Goal: Task Accomplishment & Management: Use online tool/utility

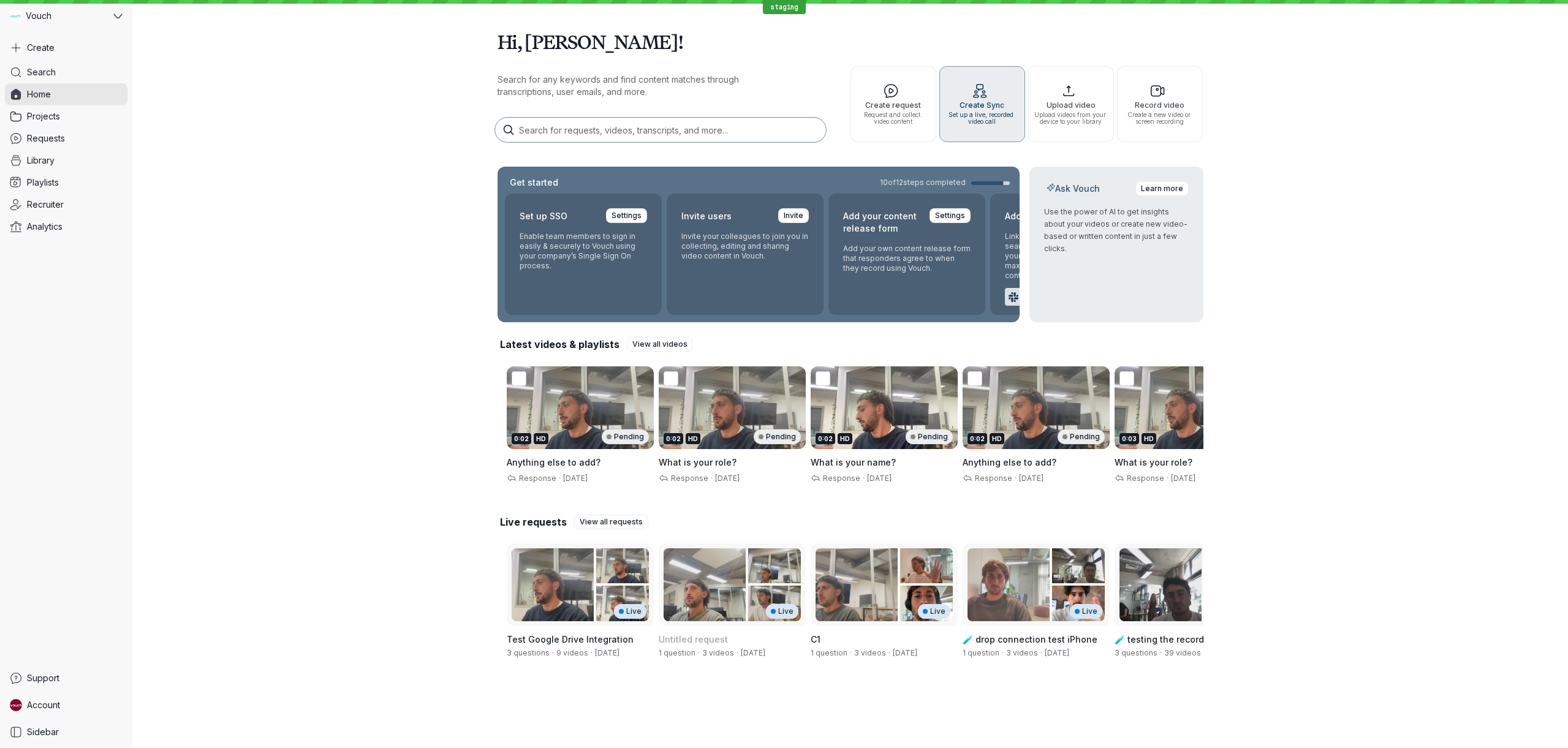
click at [1018, 117] on span "Set up a live, recorded video call" at bounding box center [982, 118] width 75 height 14
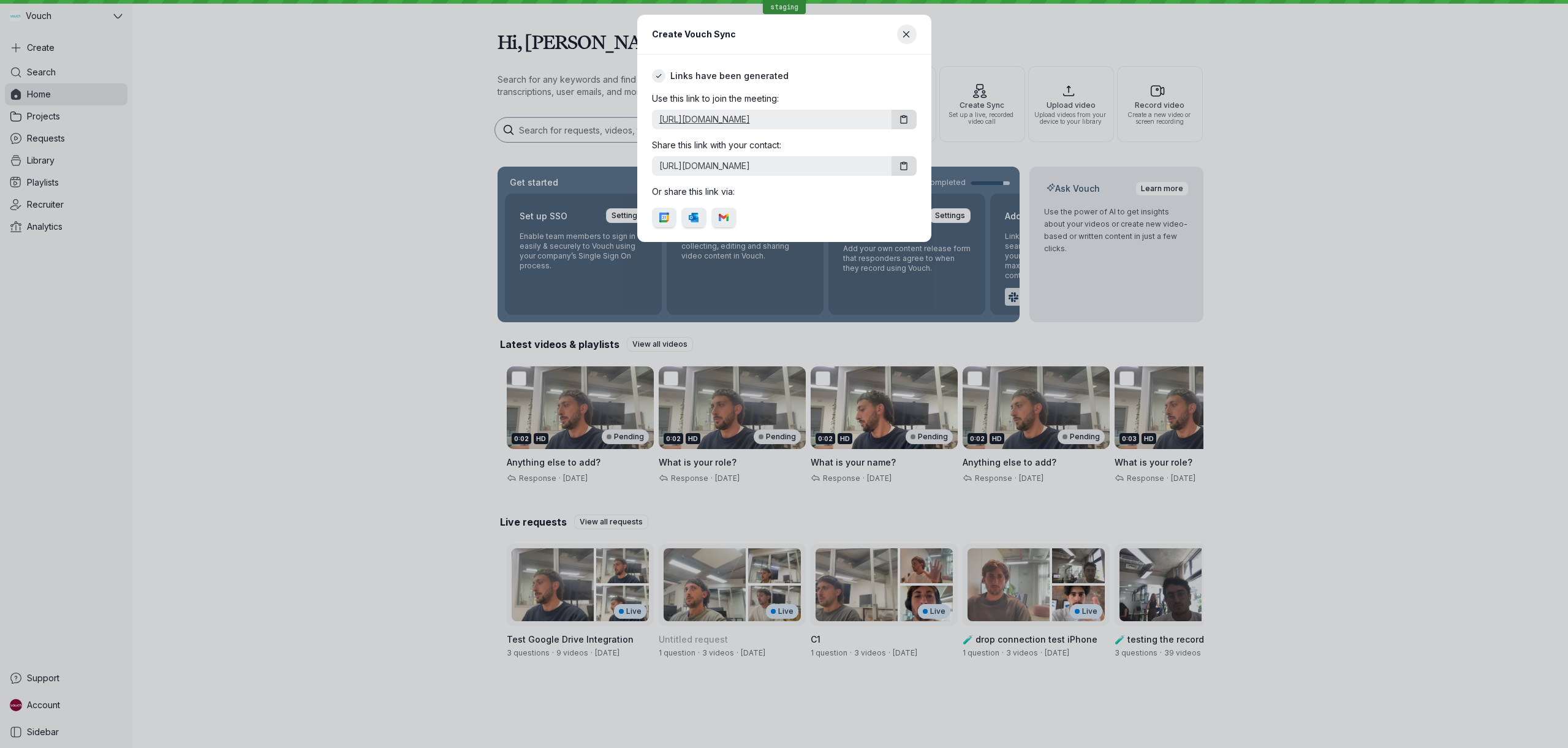
click at [731, 123] on link "https://staging.vouchfor.com/s/KdDyAvbdVb/0" at bounding box center [769, 119] width 235 height 12
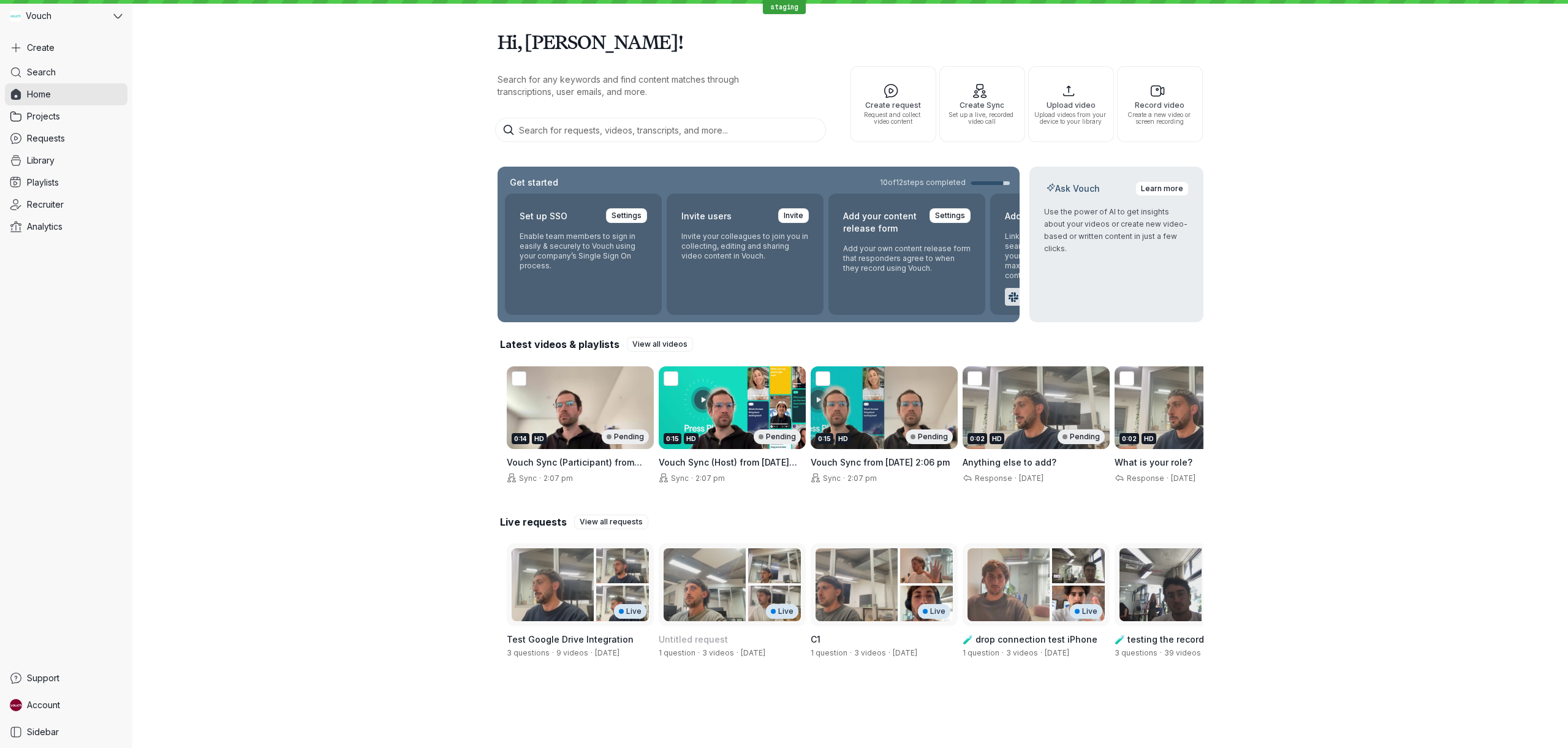
click at [398, 325] on div "Hi, [PERSON_NAME]! Search for any keywords and find content matches through tra…" at bounding box center [850, 345] width 1436 height 690
click at [249, 435] on div "Hi, [PERSON_NAME]! Search for any keywords and find content matches through tra…" at bounding box center [850, 345] width 1436 height 690
